Goal: Check status

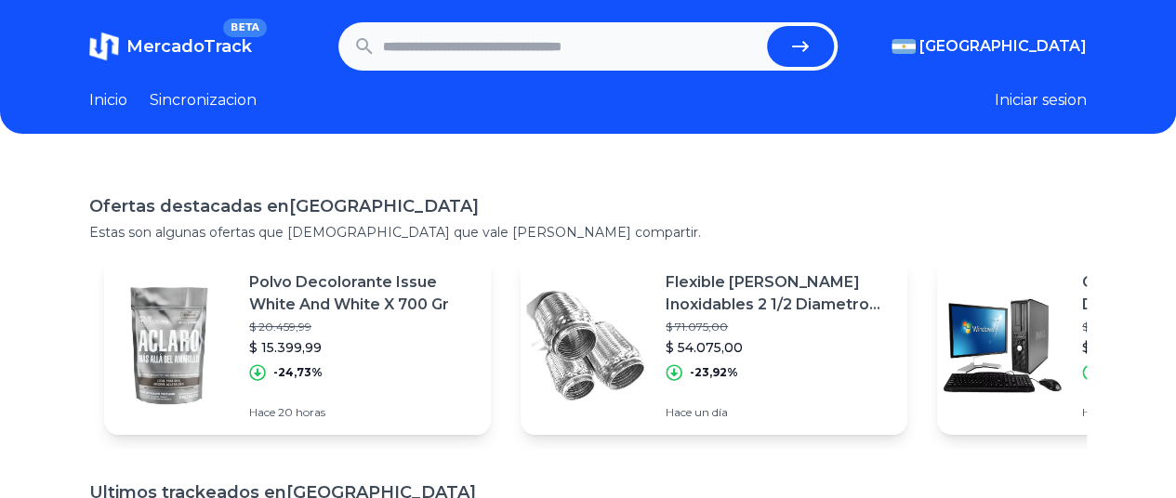
click at [569, 51] on input "text" at bounding box center [571, 46] width 377 height 41
paste input "**********"
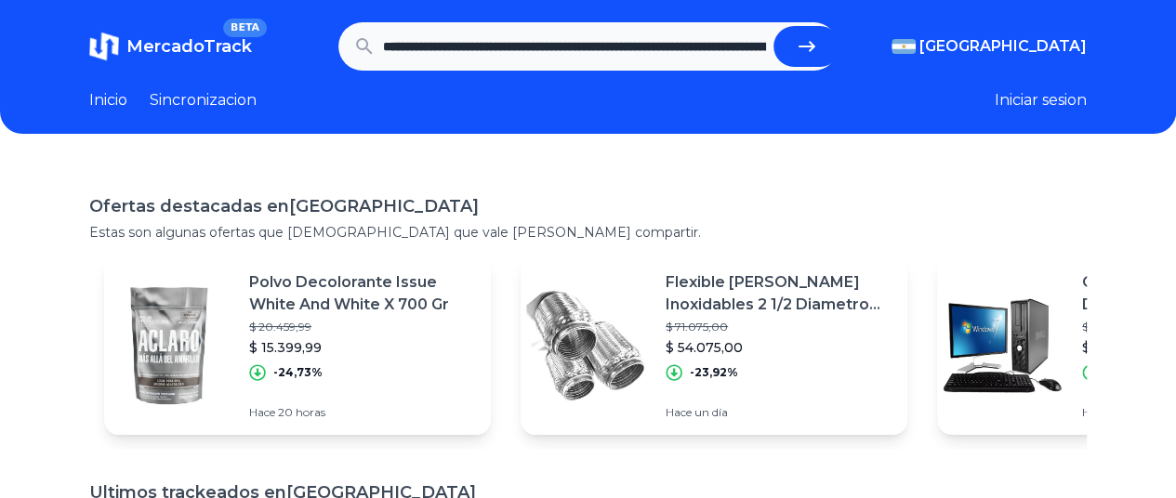
click at [803, 52] on icon "submit" at bounding box center [807, 46] width 22 height 22
type input "**********"
